Goal: Task Accomplishment & Management: Use online tool/utility

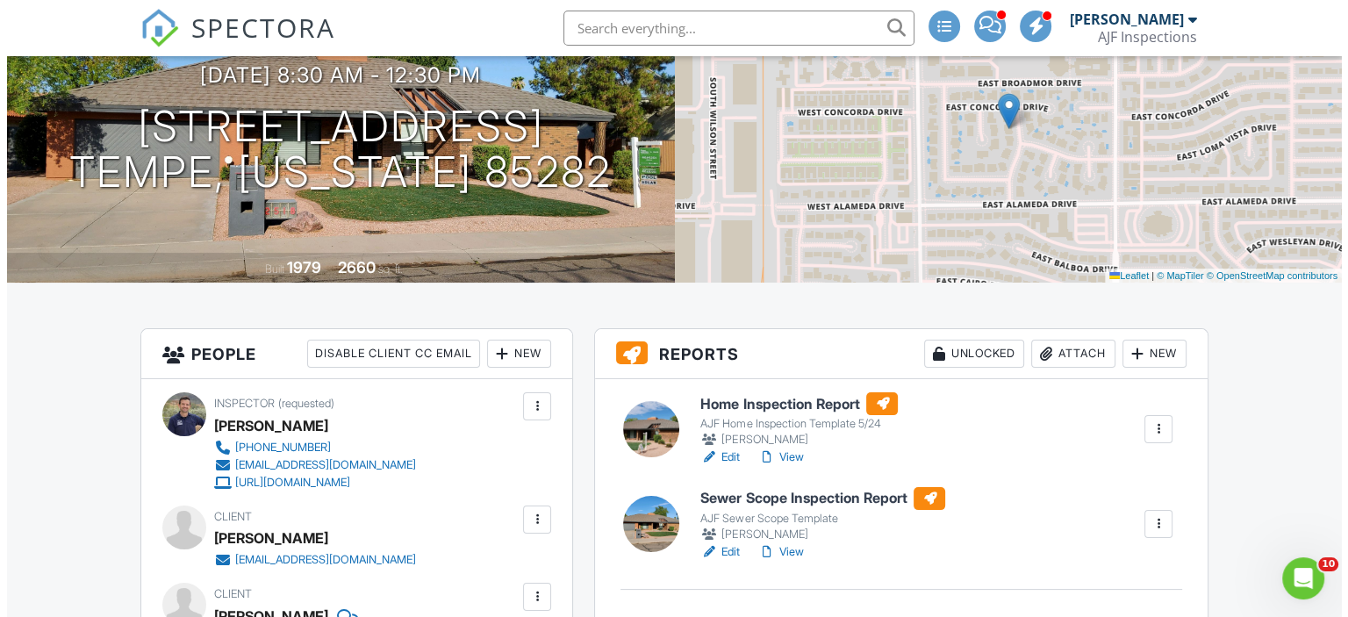
scroll to position [176, 0]
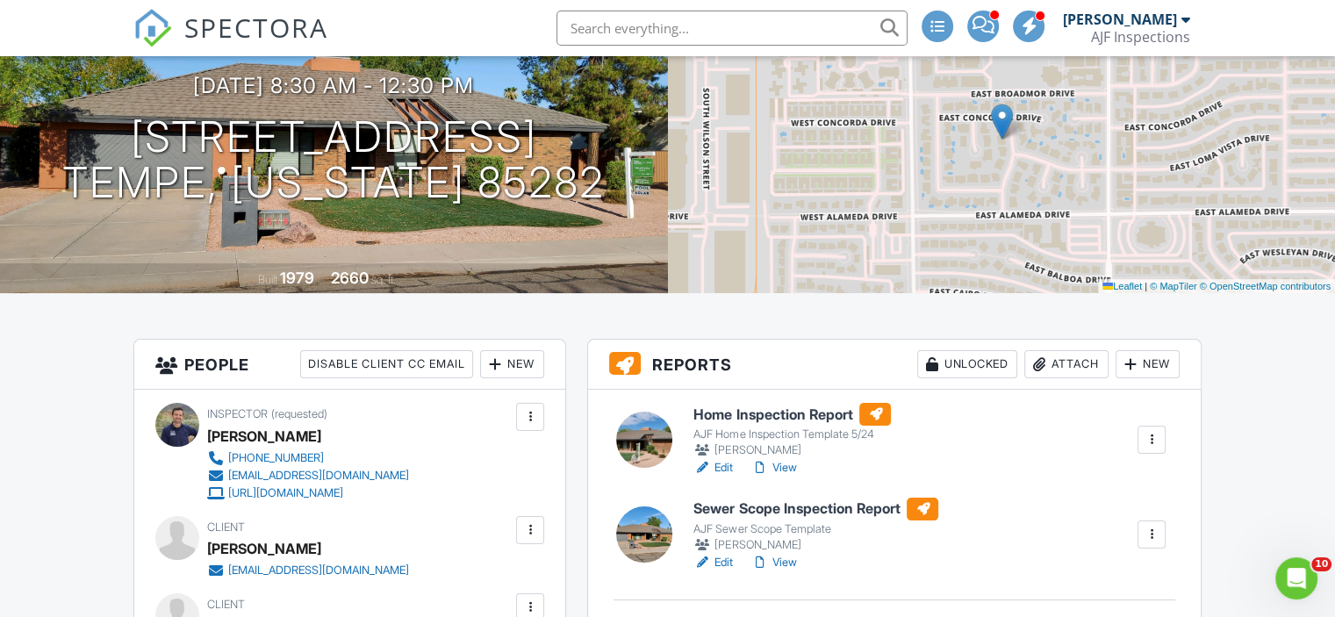
click at [1043, 372] on div at bounding box center [1040, 365] width 18 height 18
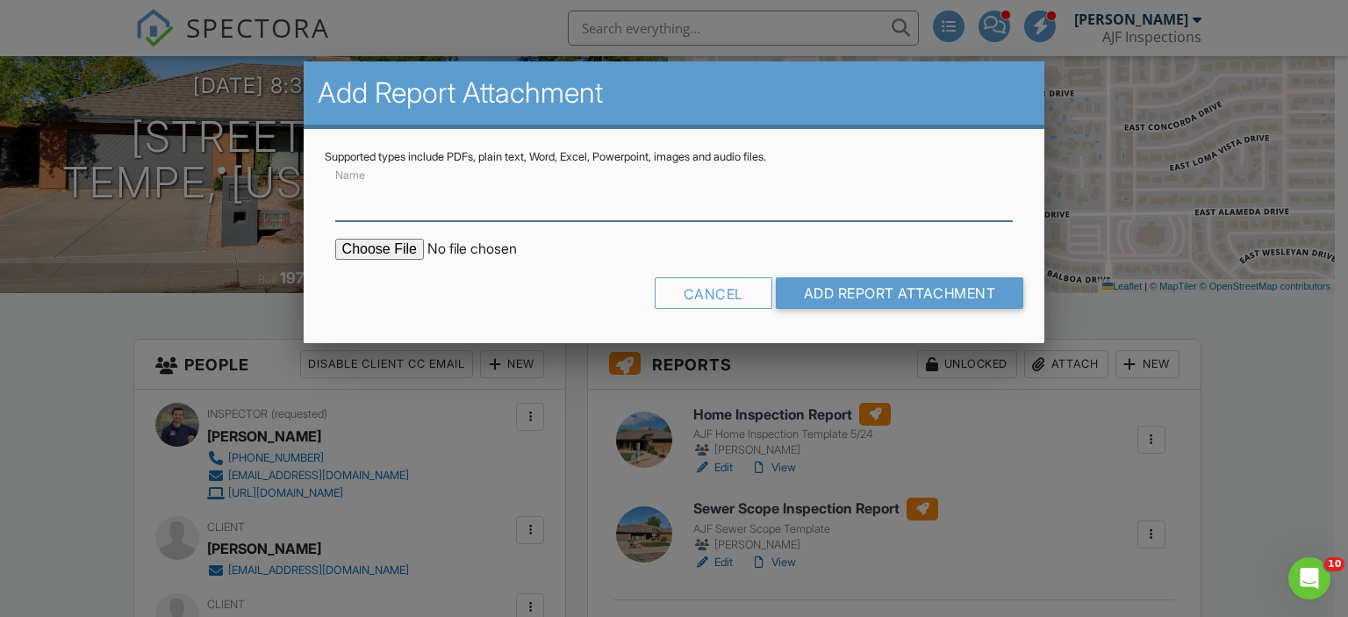
click at [478, 220] on input "Name" at bounding box center [674, 199] width 679 height 43
type input "Termite Report"
click at [398, 242] on input "file" at bounding box center [484, 249] width 298 height 21
type input "C:\fakepath\WDIIR [STREET_ADDRESS]pdf"
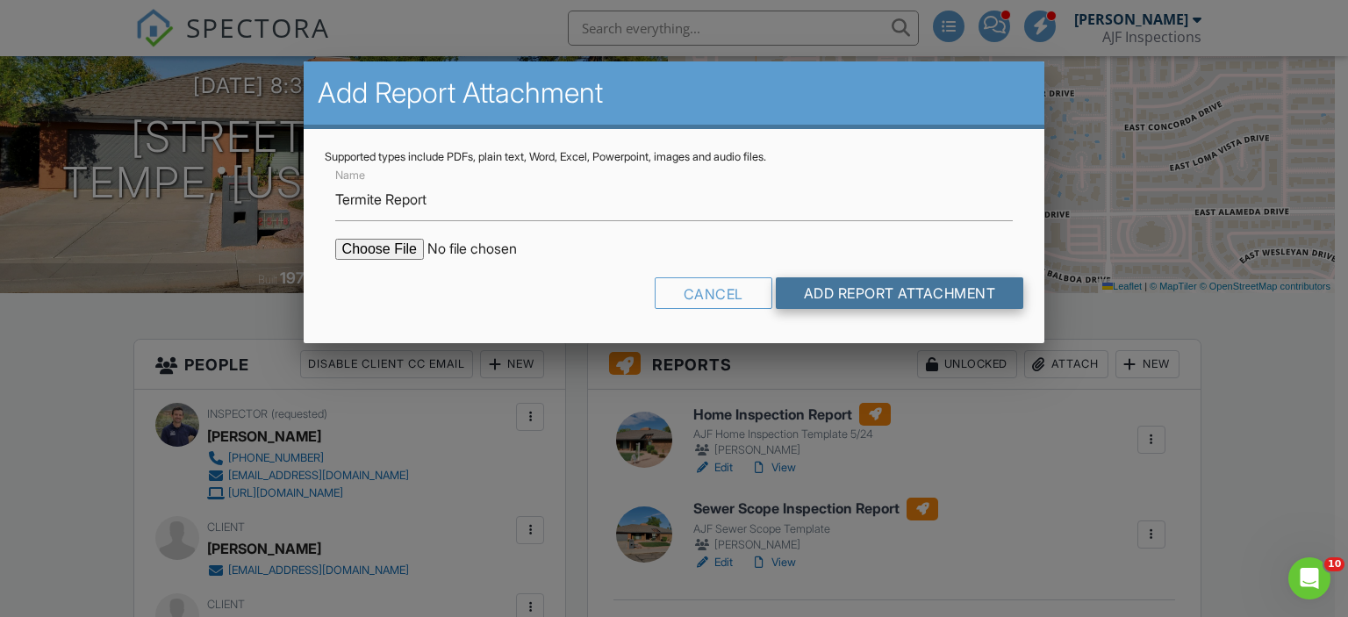
click at [835, 299] on input "Add Report Attachment" at bounding box center [900, 293] width 248 height 32
